Goal: Entertainment & Leisure: Consume media (video, audio)

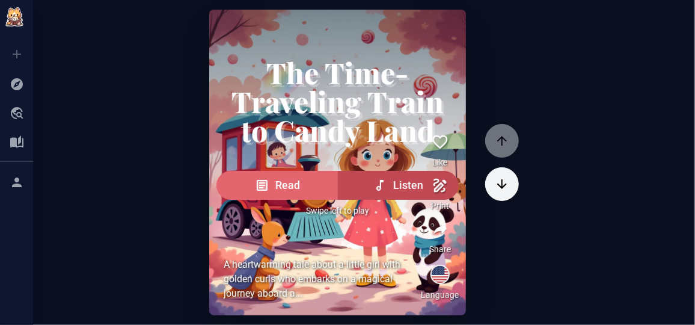
click at [263, 200] on button "Read" at bounding box center [276, 185] width 121 height 29
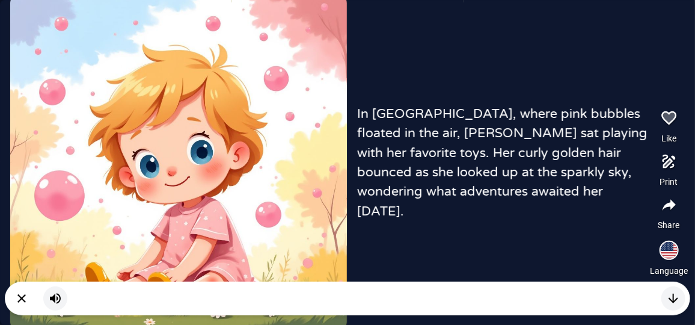
click at [453, 224] on div "In [GEOGRAPHIC_DATA], where pink bubbles floated in the air, [PERSON_NAME] sat …" at bounding box center [347, 162] width 695 height 325
click at [674, 306] on button "button" at bounding box center [673, 298] width 24 height 24
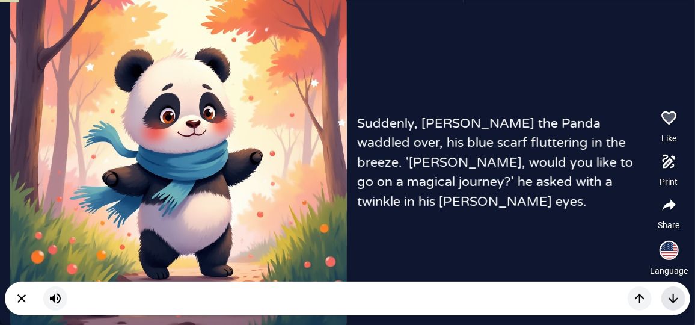
click at [677, 300] on icon "button" at bounding box center [673, 298] width 14 height 14
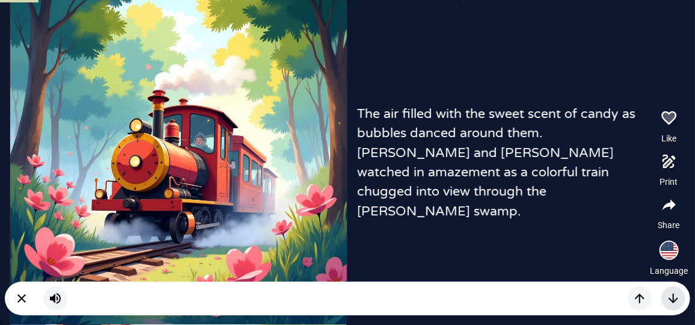
click at [677, 300] on icon "button" at bounding box center [673, 298] width 14 height 14
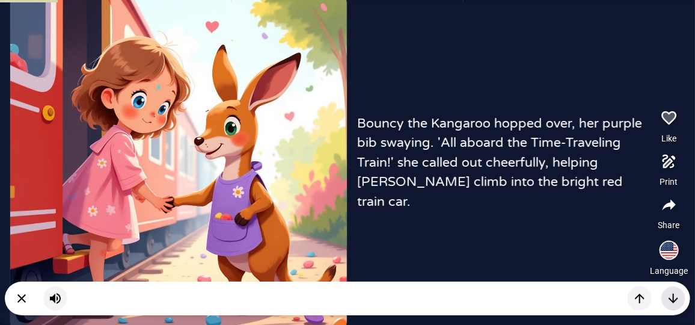
click at [677, 300] on icon "button" at bounding box center [673, 298] width 14 height 14
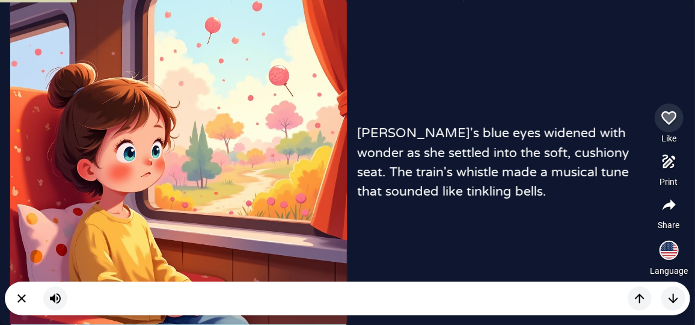
click at [666, 109] on icon "button" at bounding box center [669, 118] width 18 height 18
click at [644, 292] on icon "button" at bounding box center [639, 298] width 14 height 14
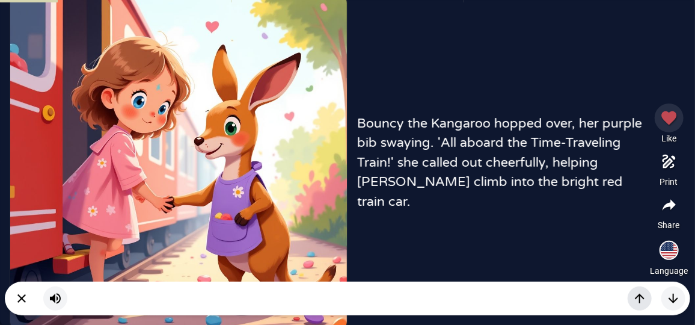
click at [644, 292] on icon "button" at bounding box center [639, 298] width 14 height 14
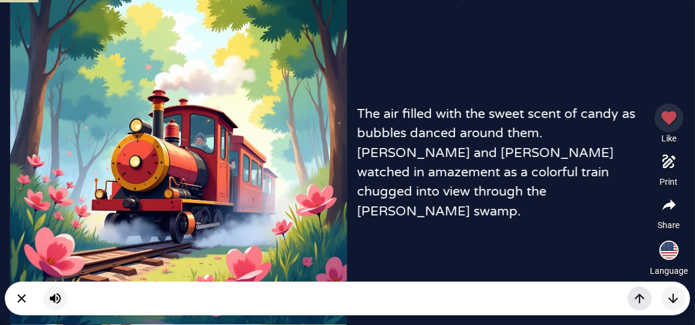
click at [644, 292] on icon "button" at bounding box center [639, 298] width 14 height 14
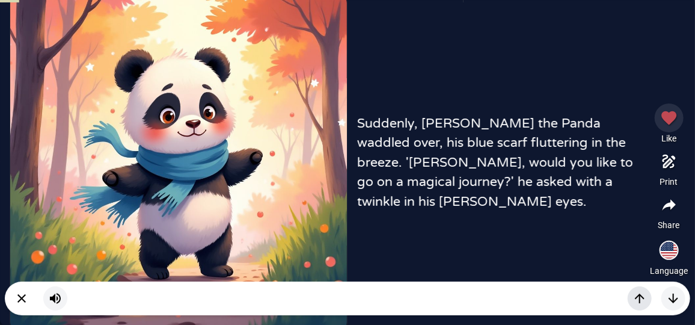
click at [644, 292] on icon "button" at bounding box center [639, 298] width 14 height 14
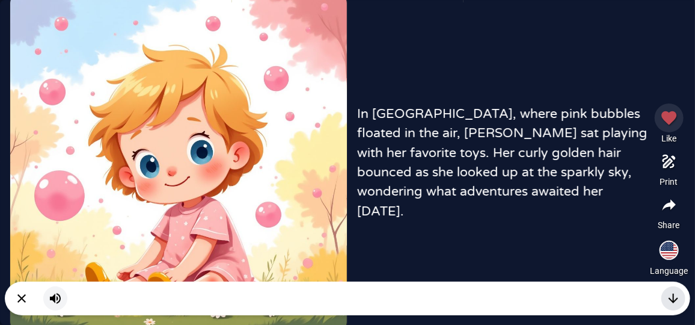
click at [677, 299] on icon "button" at bounding box center [673, 298] width 14 height 14
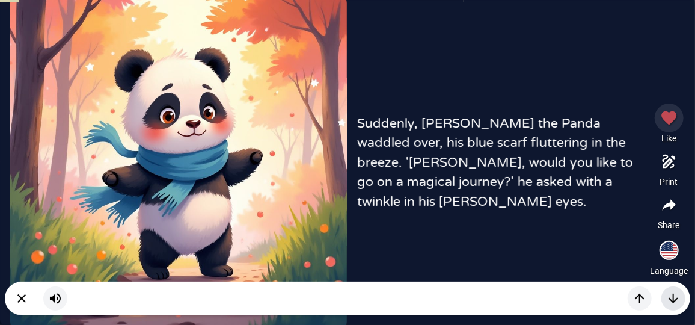
click at [677, 299] on icon "button" at bounding box center [673, 298] width 14 height 14
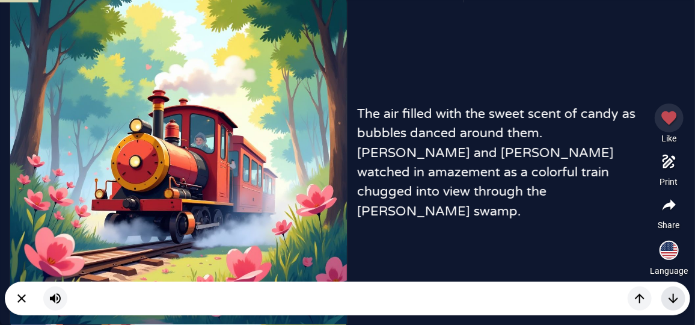
click at [677, 299] on icon "button" at bounding box center [673, 298] width 14 height 14
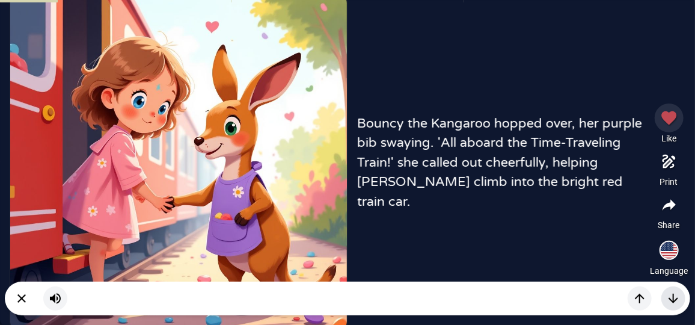
click at [677, 299] on icon "button" at bounding box center [673, 298] width 14 height 14
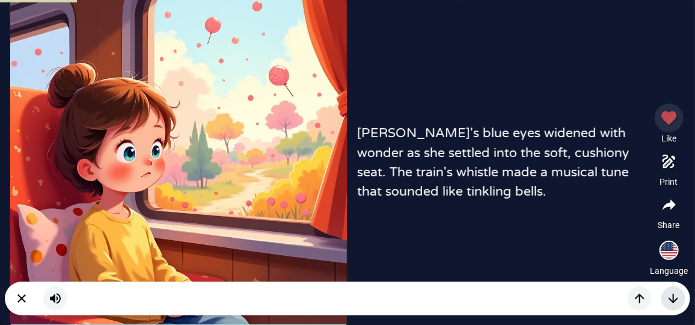
click at [679, 296] on icon "button" at bounding box center [673, 298] width 14 height 14
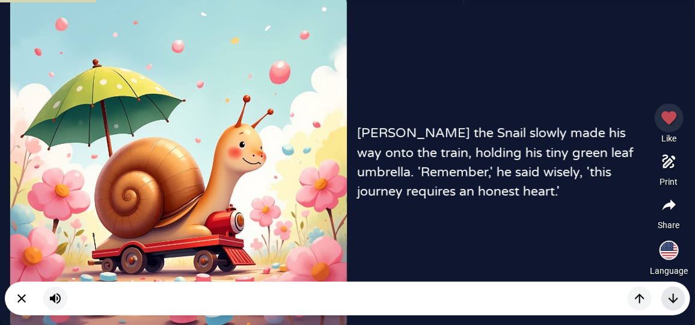
click at [671, 290] on button "button" at bounding box center [673, 298] width 24 height 24
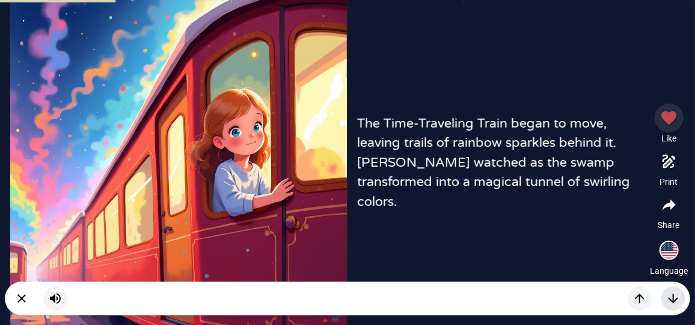
click at [671, 290] on button "button" at bounding box center [673, 298] width 24 height 24
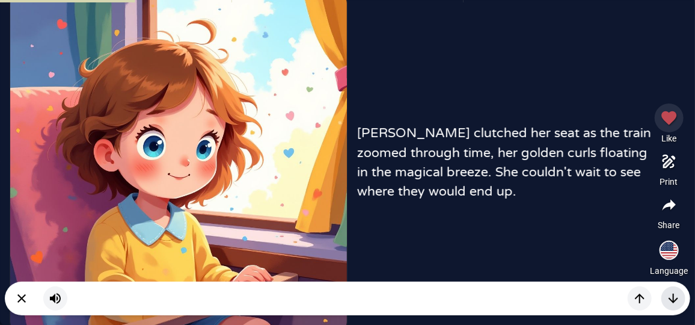
click at [671, 290] on button "button" at bounding box center [673, 298] width 24 height 24
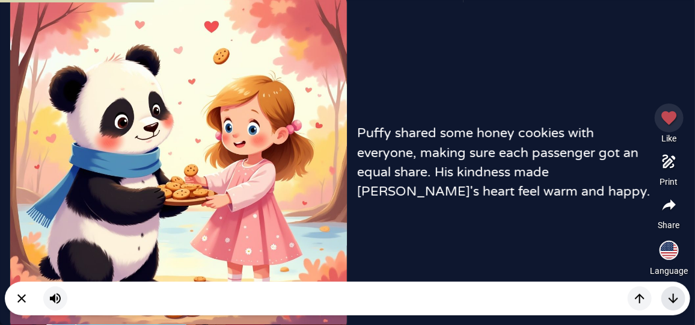
click at [671, 290] on button "button" at bounding box center [673, 298] width 24 height 24
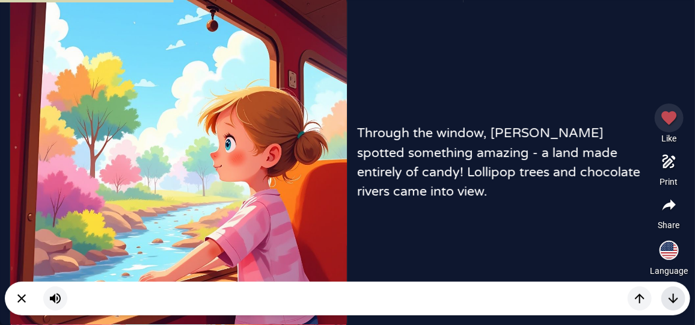
click at [671, 290] on button "button" at bounding box center [673, 298] width 24 height 24
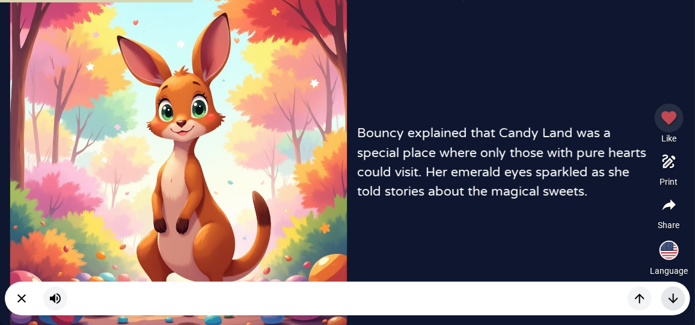
click at [671, 290] on button "button" at bounding box center [673, 298] width 24 height 24
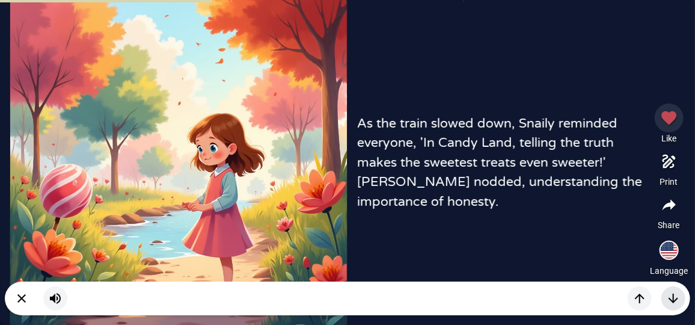
click at [671, 290] on button "button" at bounding box center [673, 298] width 24 height 24
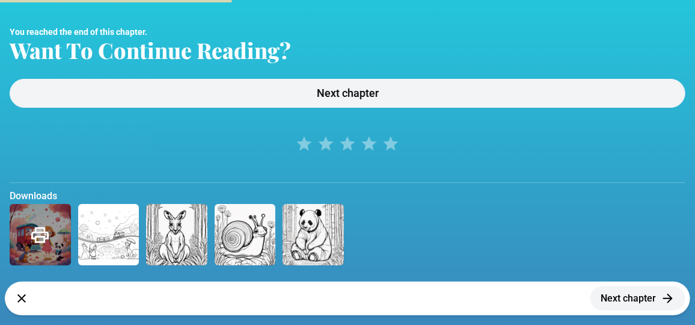
click at [671, 290] on button "Next chapter" at bounding box center [637, 298] width 95 height 24
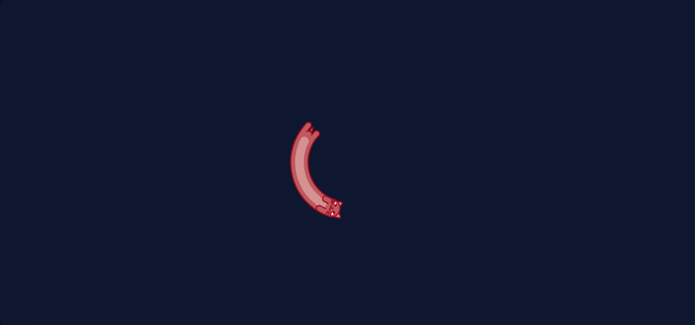
click at [671, 290] on div at bounding box center [347, 162] width 695 height 325
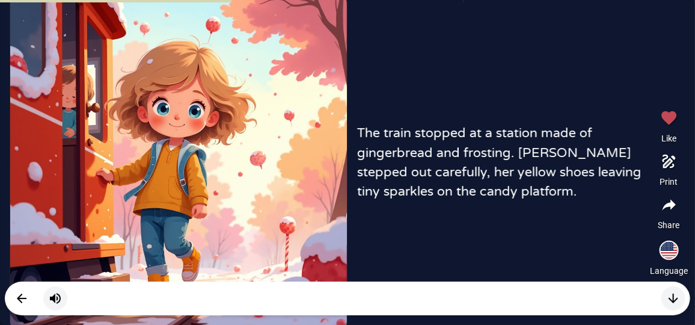
click at [671, 290] on button "button" at bounding box center [673, 298] width 24 height 24
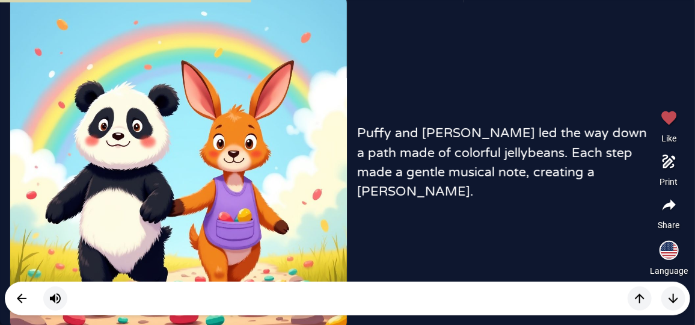
click at [671, 290] on button "button" at bounding box center [673, 298] width 24 height 24
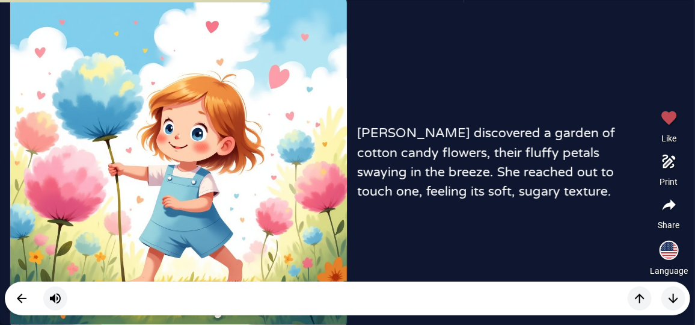
click at [671, 290] on button "button" at bounding box center [673, 298] width 24 height 24
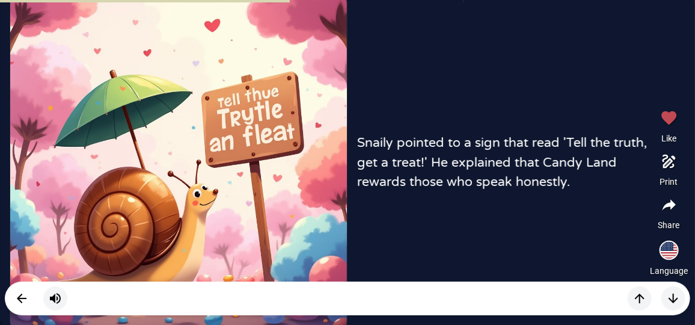
click at [671, 290] on button "button" at bounding box center [673, 298] width 24 height 24
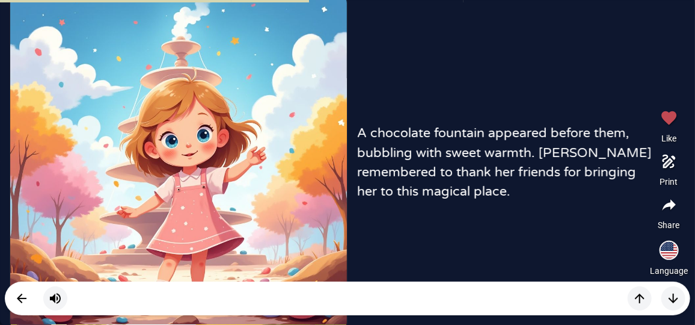
click at [671, 290] on button "button" at bounding box center [673, 298] width 24 height 24
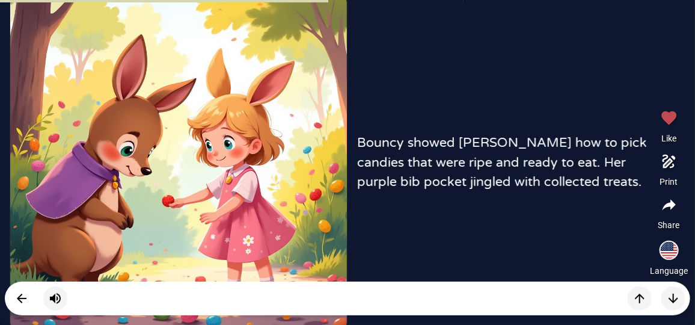
click at [671, 290] on button "button" at bounding box center [673, 298] width 24 height 24
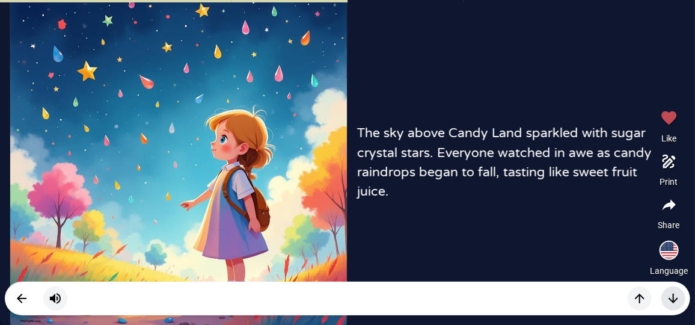
click at [666, 293] on icon "button" at bounding box center [673, 298] width 14 height 14
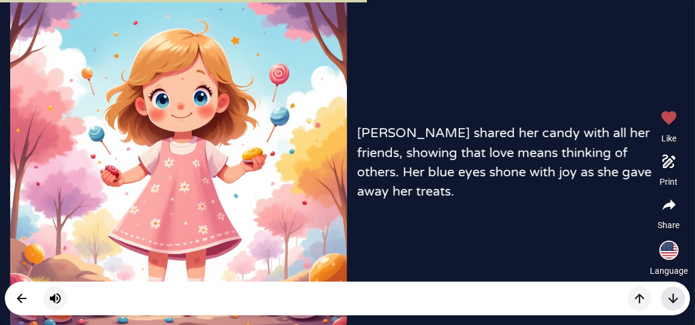
click at [666, 293] on icon "button" at bounding box center [673, 298] width 14 height 14
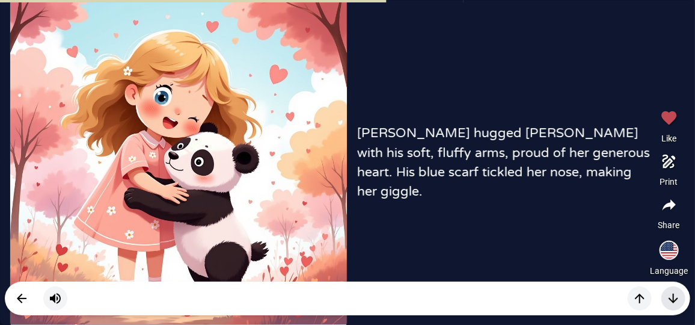
click at [666, 293] on icon "button" at bounding box center [673, 298] width 14 height 14
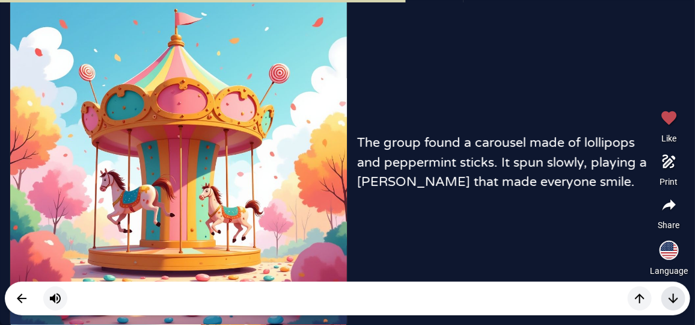
click at [666, 293] on icon "button" at bounding box center [673, 298] width 14 height 14
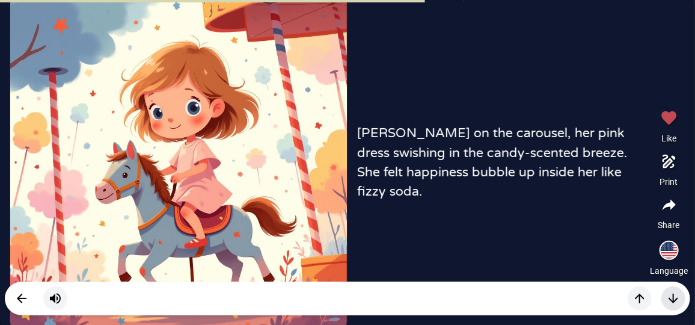
click at [666, 293] on icon "button" at bounding box center [673, 298] width 14 height 14
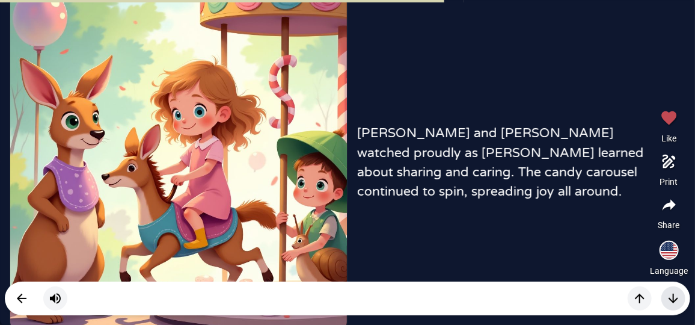
click at [666, 293] on icon "button" at bounding box center [673, 298] width 14 height 14
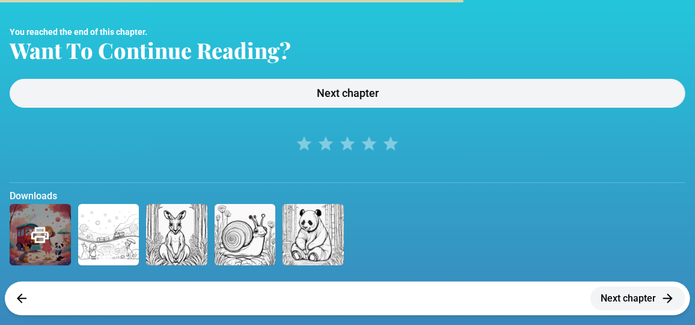
click at [665, 293] on icon "button" at bounding box center [668, 298] width 14 height 14
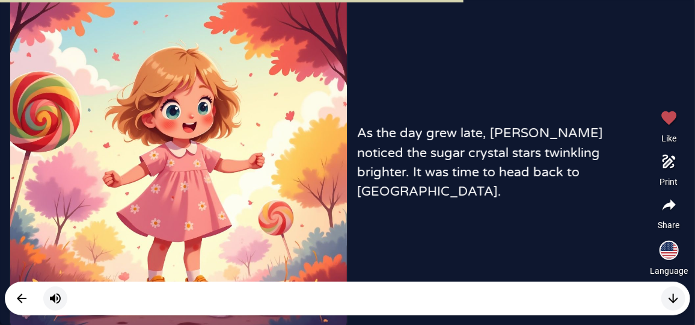
click at [666, 293] on icon "button" at bounding box center [673, 298] width 14 height 14
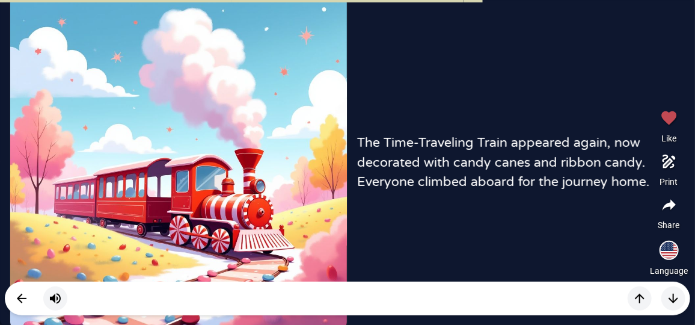
click at [666, 293] on icon "button" at bounding box center [673, 298] width 14 height 14
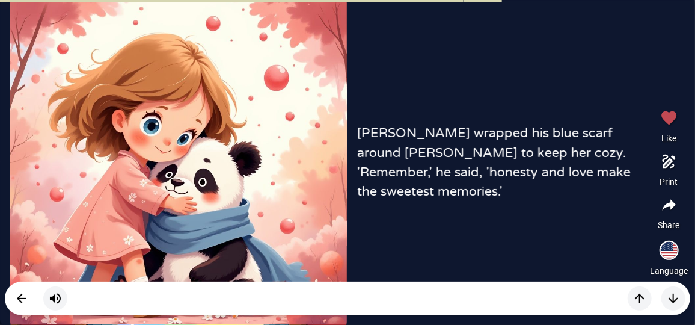
click at [666, 293] on icon "button" at bounding box center [673, 298] width 14 height 14
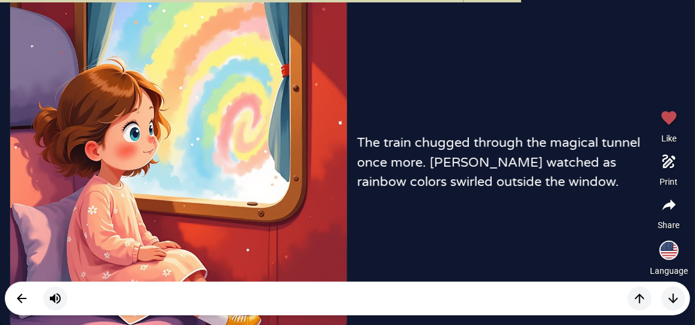
click at [666, 293] on icon "button" at bounding box center [673, 298] width 14 height 14
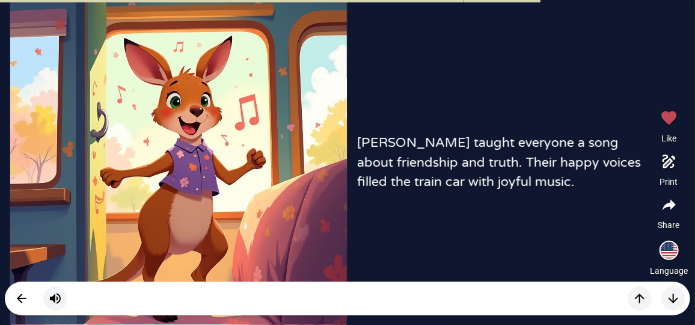
click at [666, 293] on icon "button" at bounding box center [673, 298] width 14 height 14
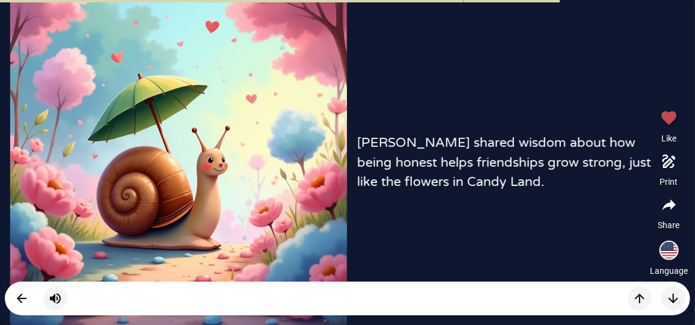
click at [666, 293] on icon "button" at bounding box center [673, 298] width 14 height 14
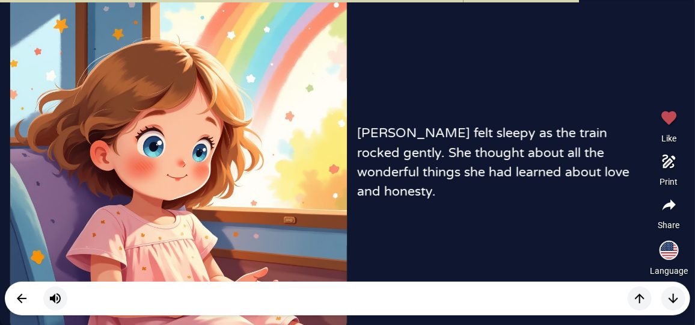
click at [666, 293] on icon "button" at bounding box center [673, 298] width 14 height 14
